Goal: Information Seeking & Learning: Stay updated

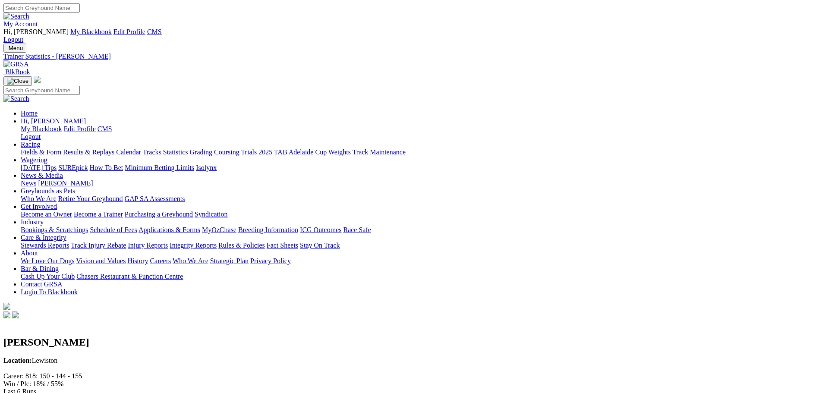
click at [29, 60] on img at bounding box center [15, 64] width 25 height 8
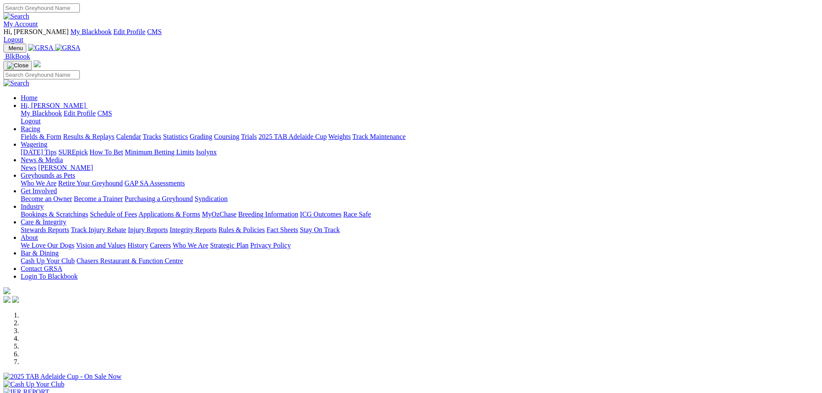
click at [36, 164] on link "News" at bounding box center [29, 167] width 16 height 7
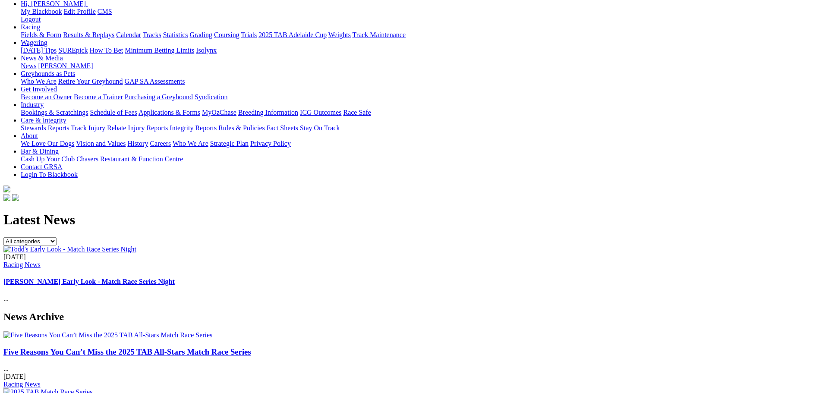
scroll to position [173, 0]
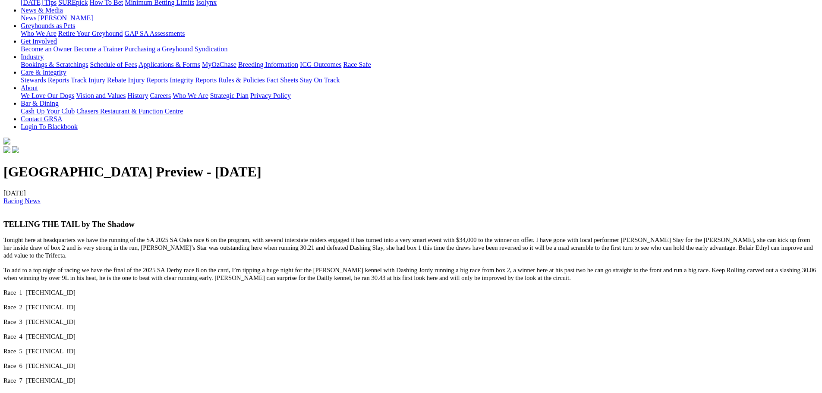
scroll to position [173, 0]
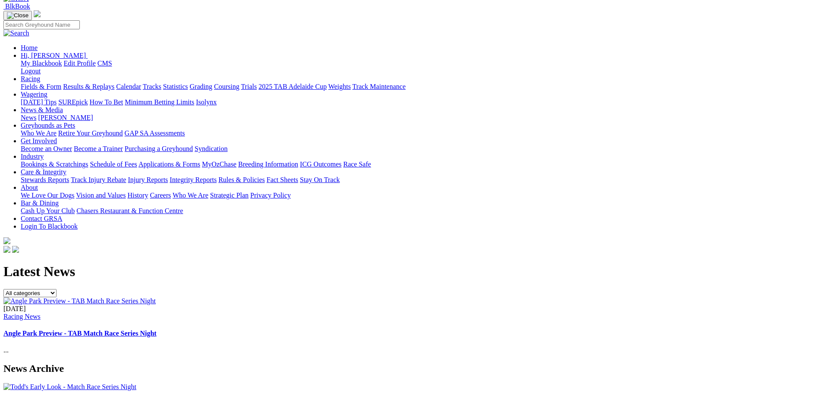
scroll to position [86, 0]
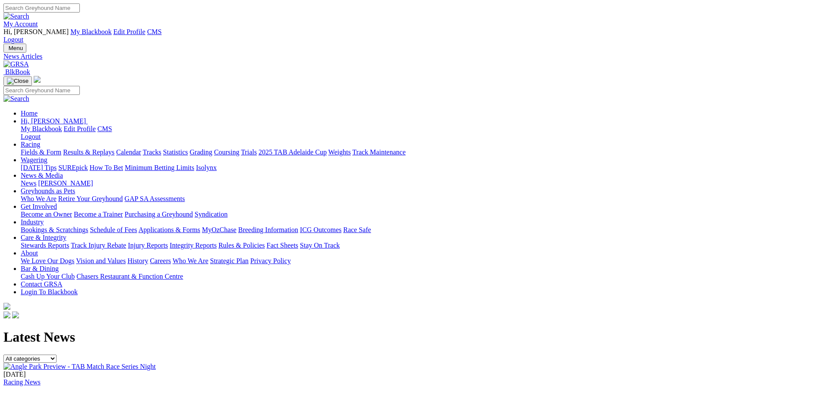
click at [156, 363] on img at bounding box center [79, 367] width 152 height 8
